Goal: Answer question/provide support: Answer question/provide support

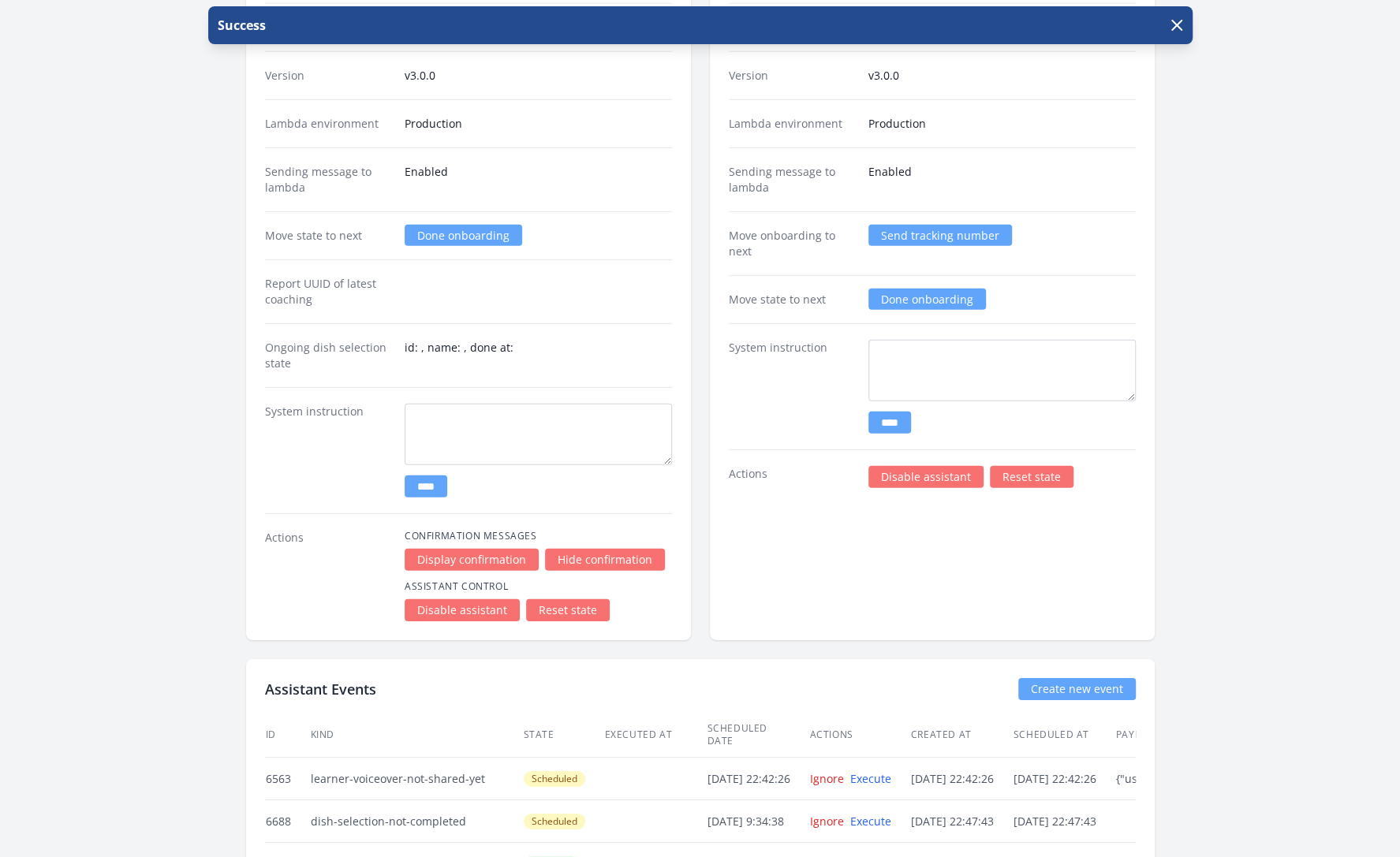
scroll to position [3049, 0]
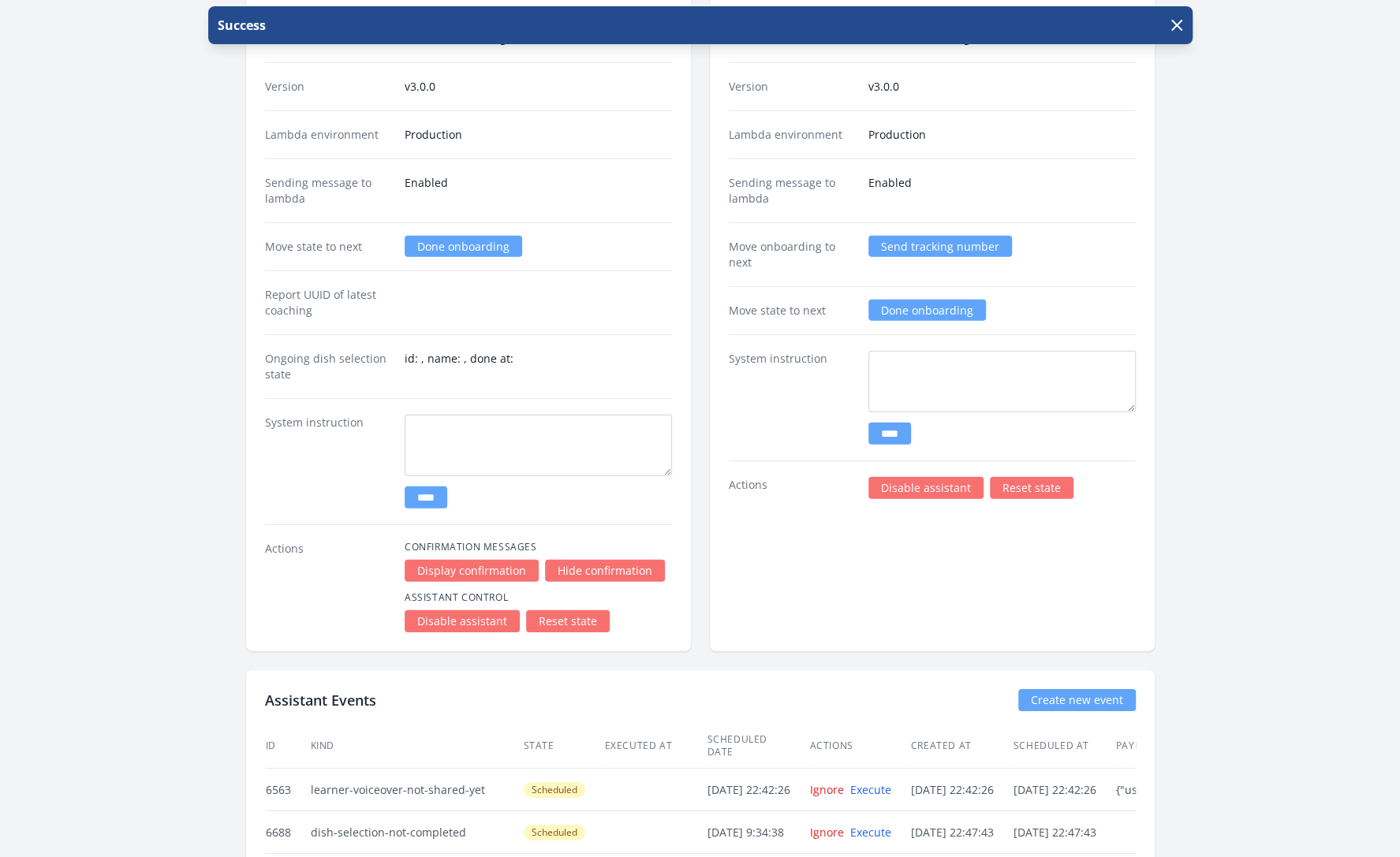
click at [897, 236] on link "Send tracking number" at bounding box center [939, 246] width 143 height 21
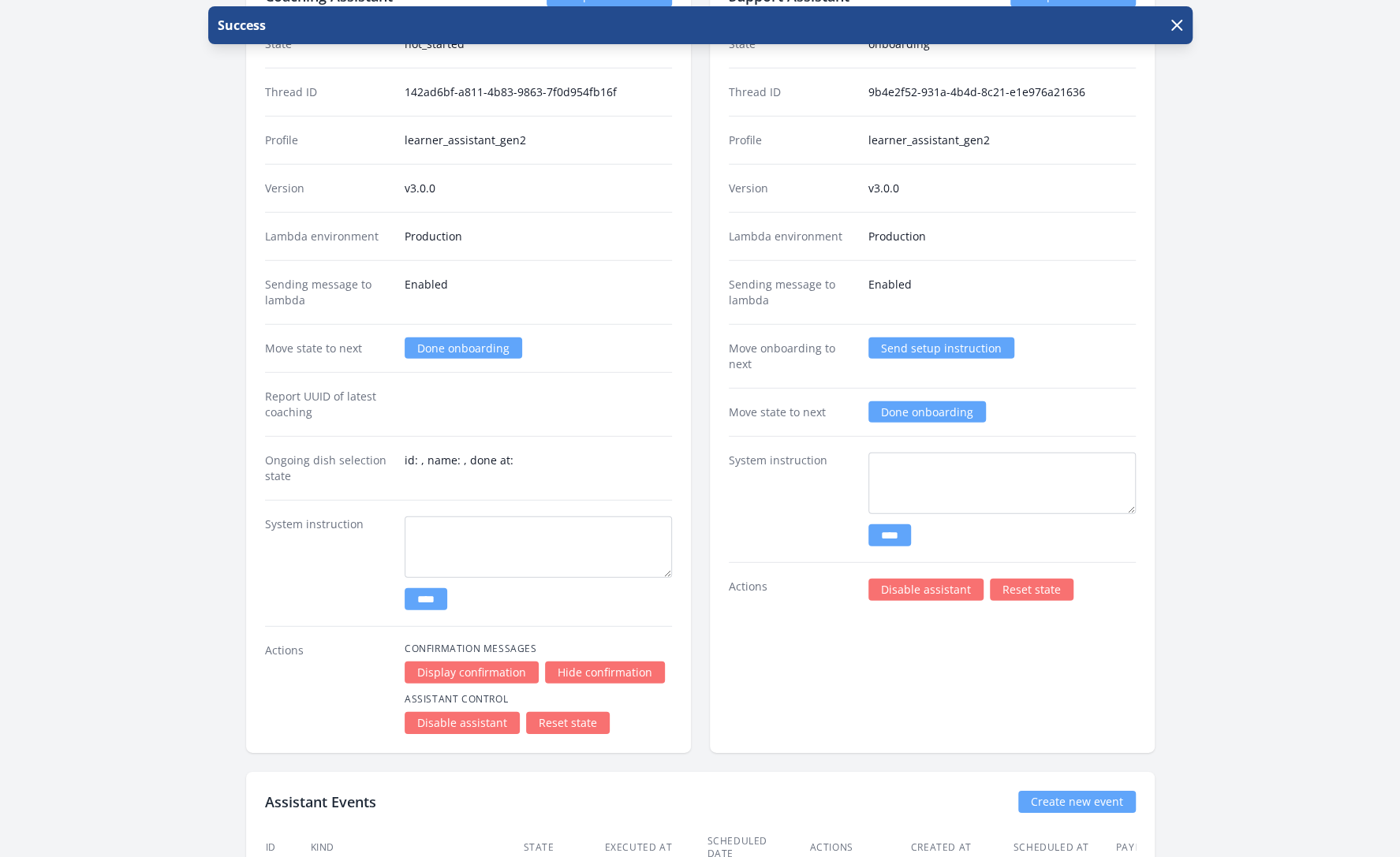
scroll to position [2913, 0]
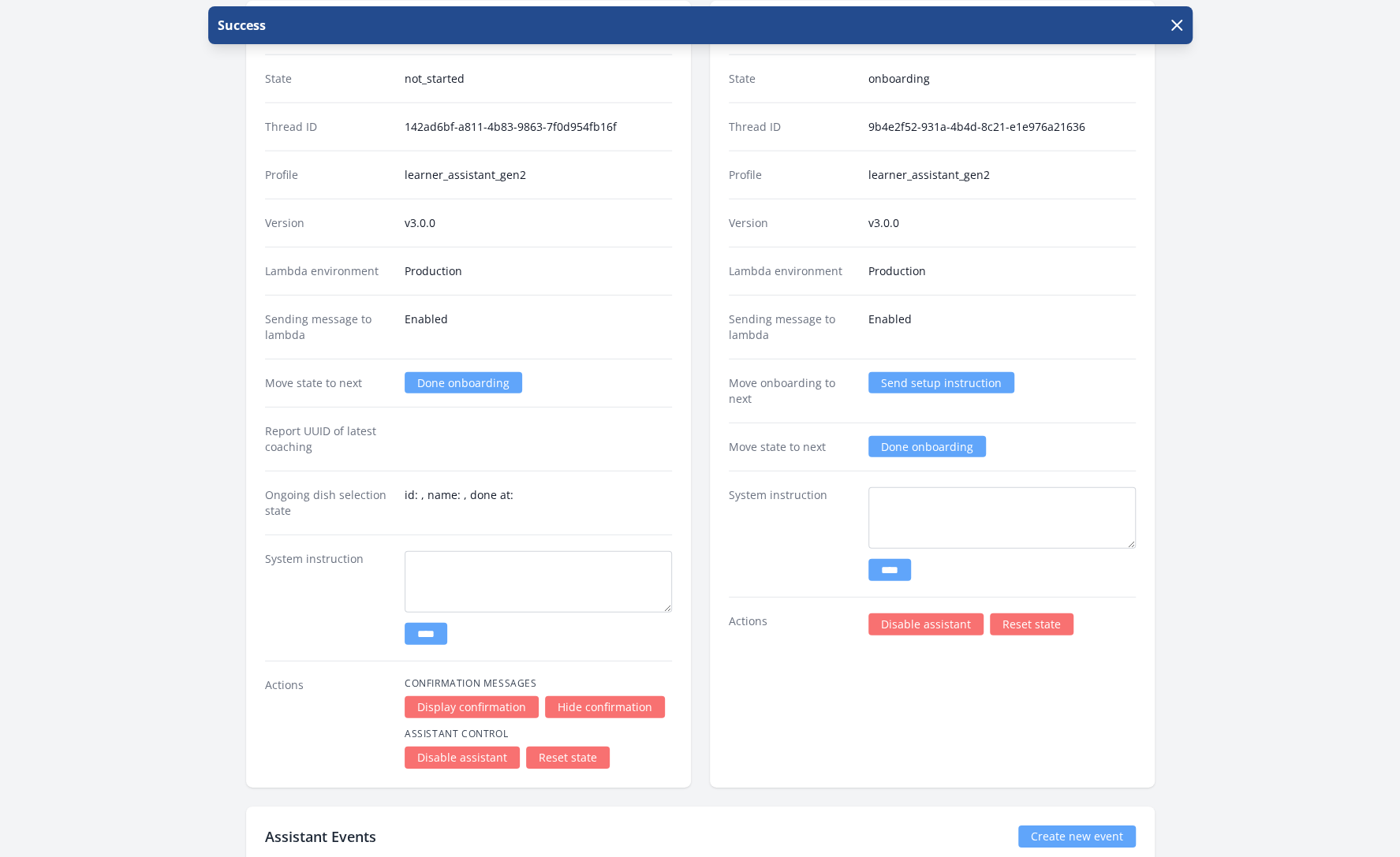
click at [935, 372] on link "Send setup instruction" at bounding box center [941, 382] width 146 height 21
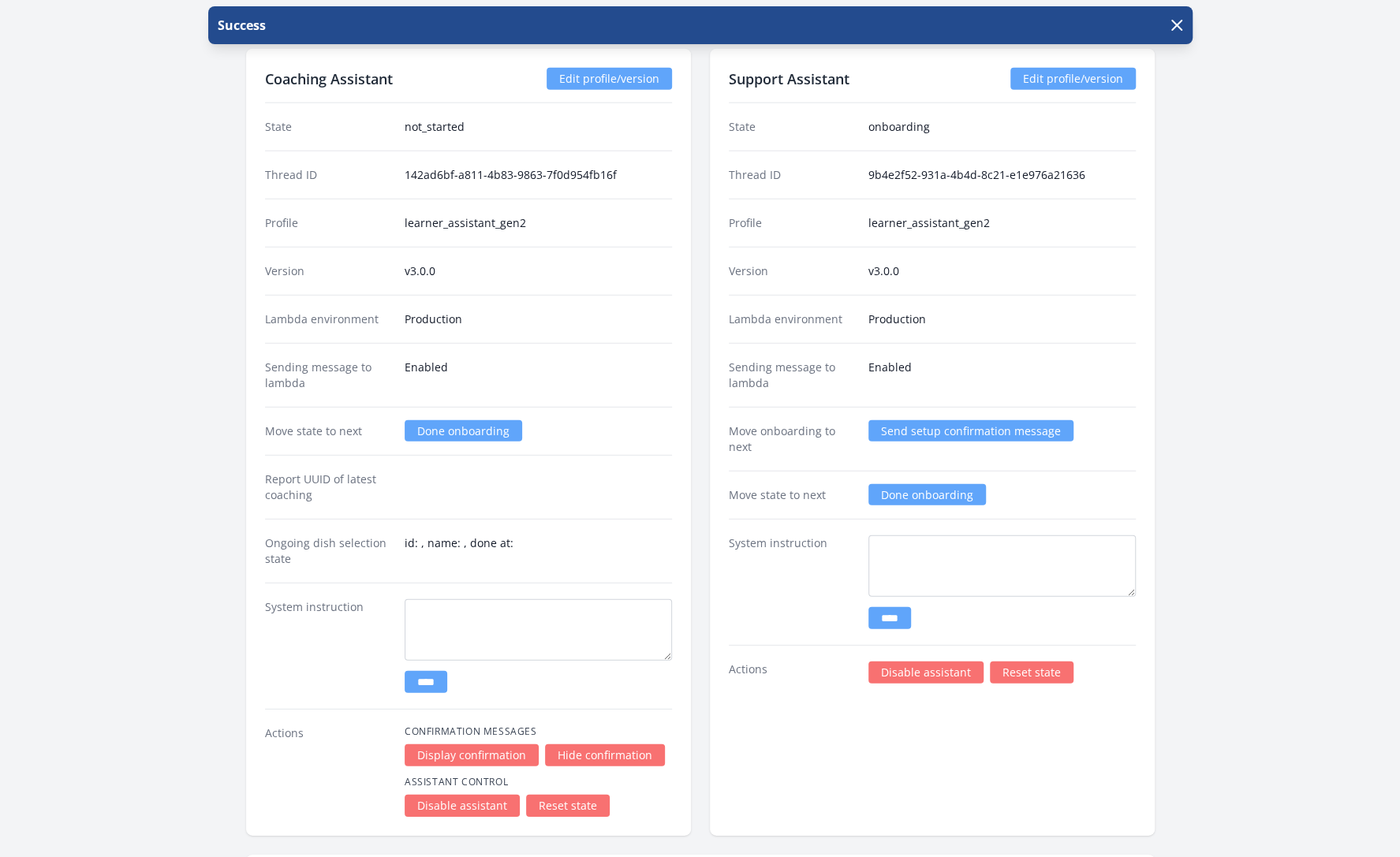
scroll to position [2860, 0]
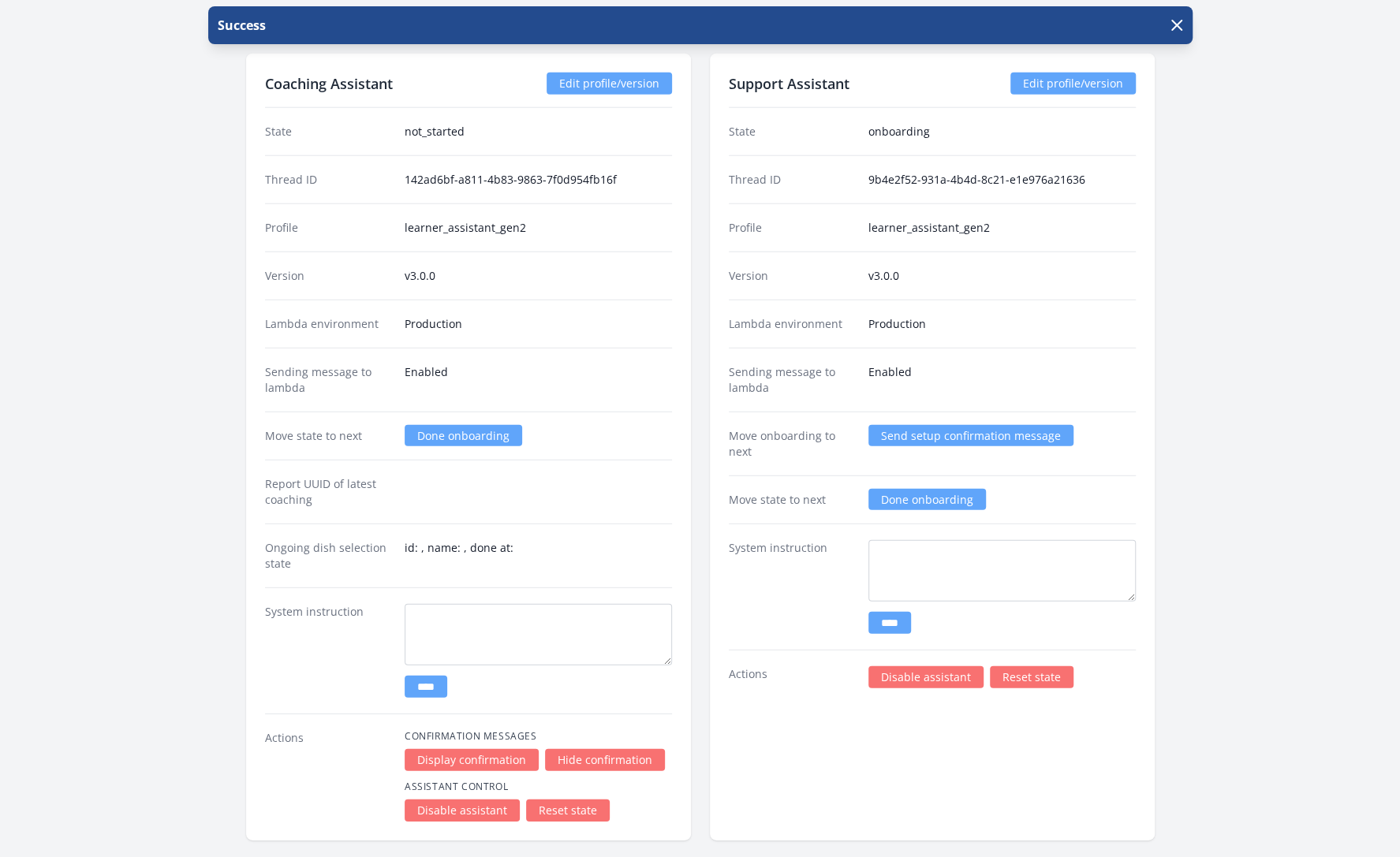
click at [943, 425] on link "Send setup confirmation message" at bounding box center [970, 435] width 205 height 21
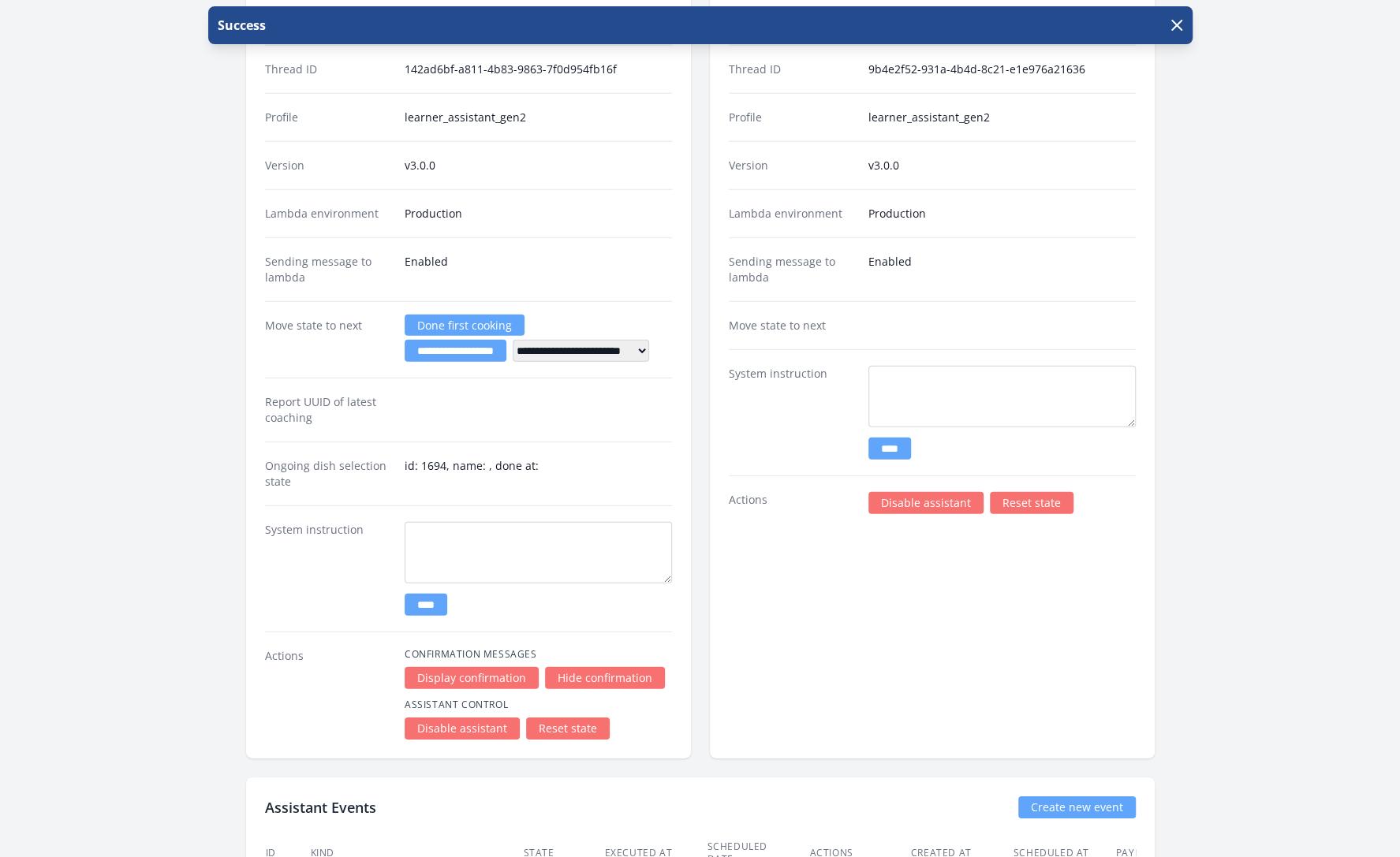
scroll to position [2975, 0]
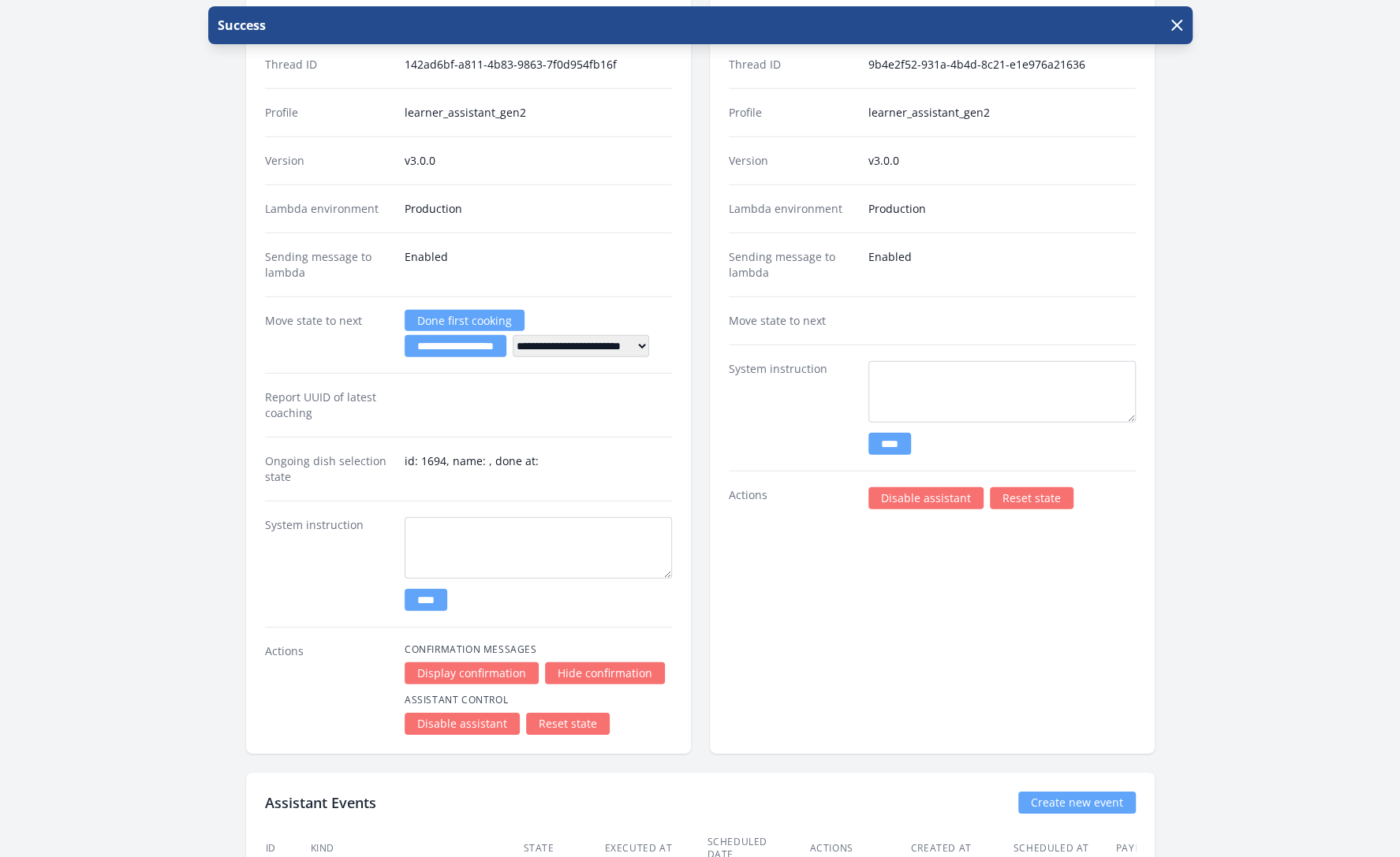
click at [910, 548] on div "Support Assistant Edit profile/version State support Thread ID 9b4e2f52-931a-4b…" at bounding box center [932, 346] width 445 height 816
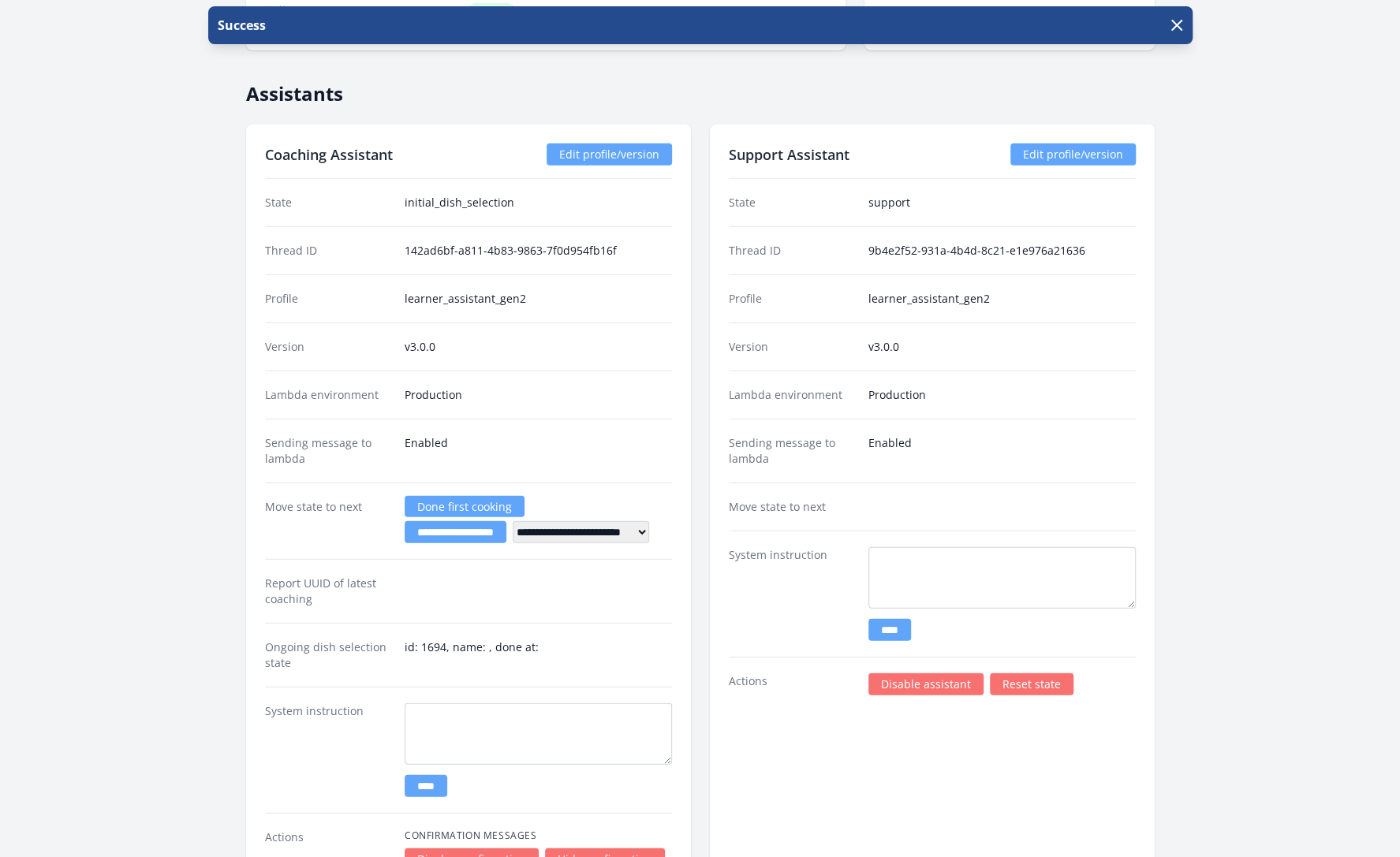
scroll to position [2790, 0]
